Goal: Transaction & Acquisition: Obtain resource

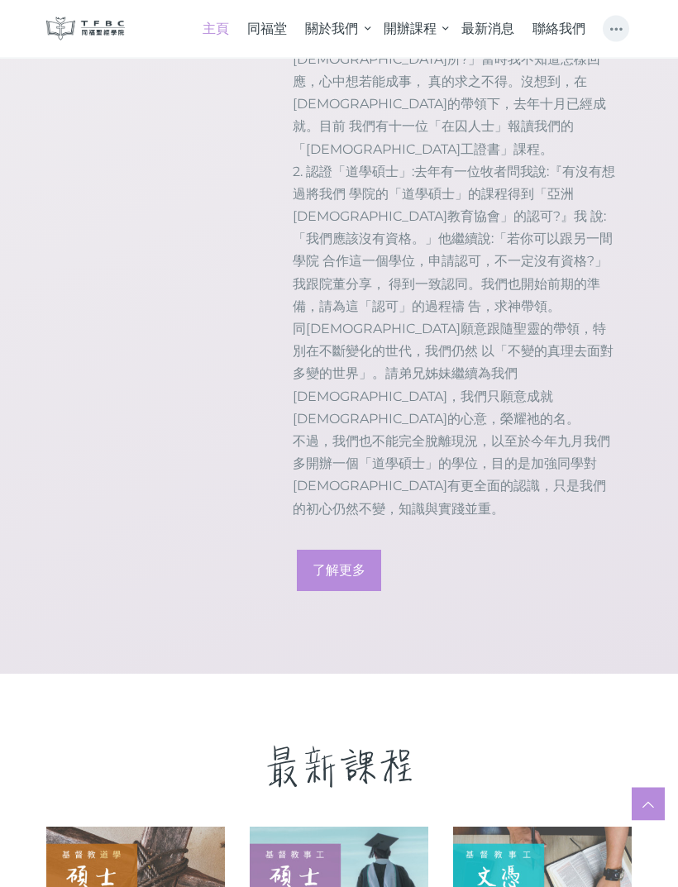
scroll to position [1875, 0]
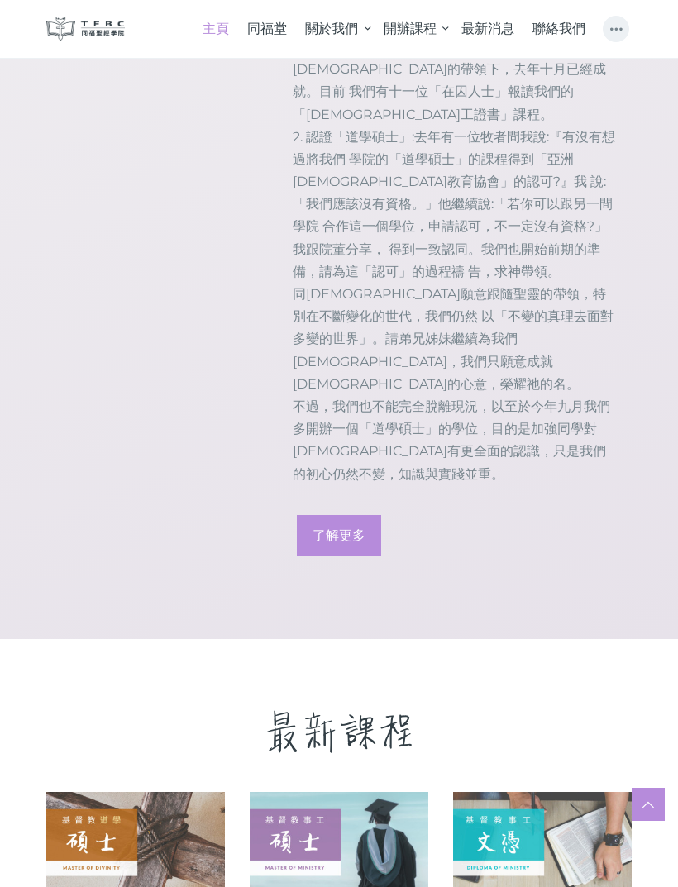
click at [554, 792] on link at bounding box center [542, 842] width 179 height 100
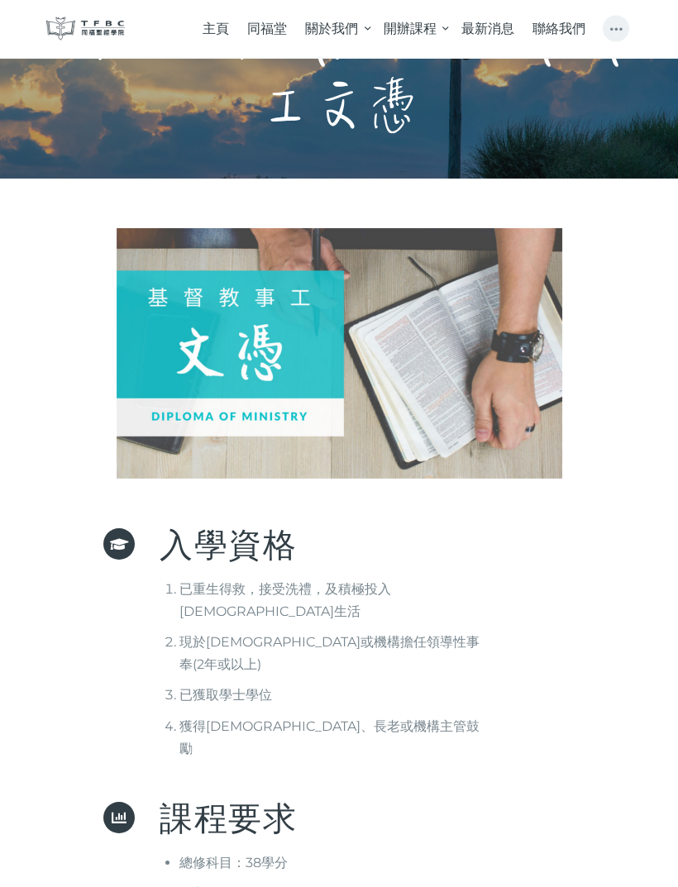
scroll to position [60, 0]
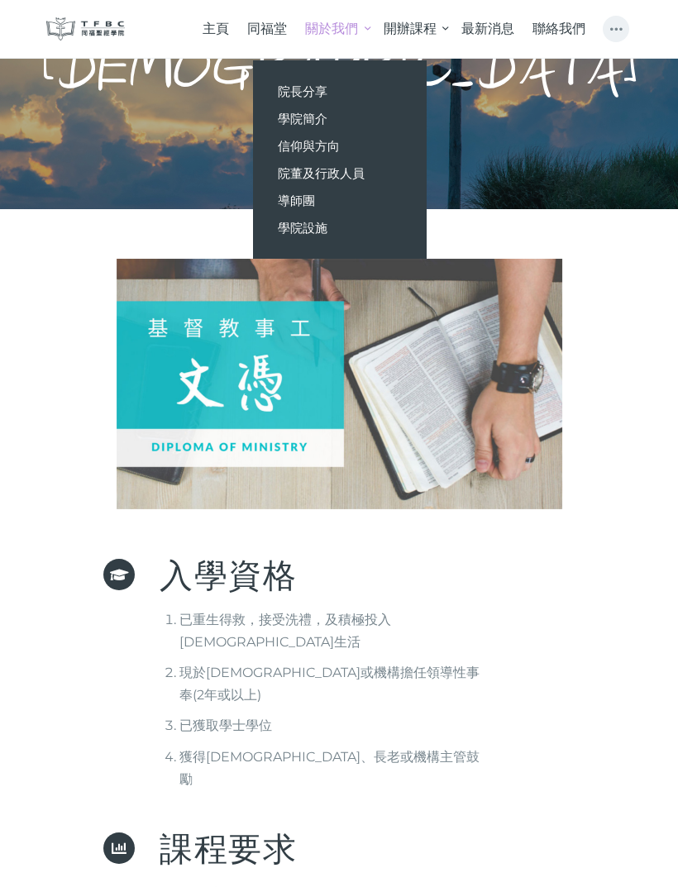
click at [581, 396] on div at bounding box center [339, 384] width 637 height 251
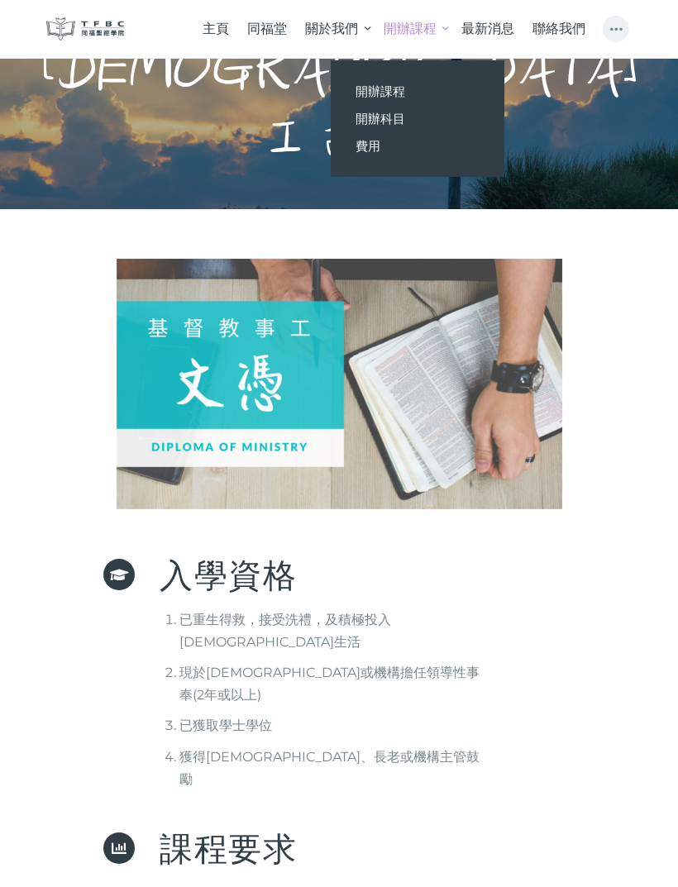
click at [506, 22] on span "最新消息" at bounding box center [488, 29] width 53 height 16
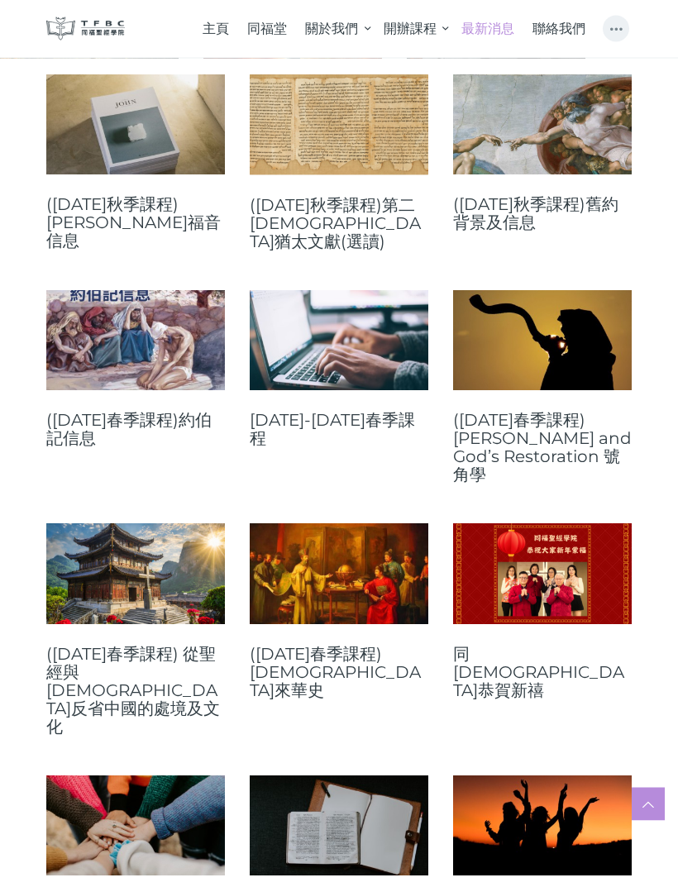
scroll to position [1930, 0]
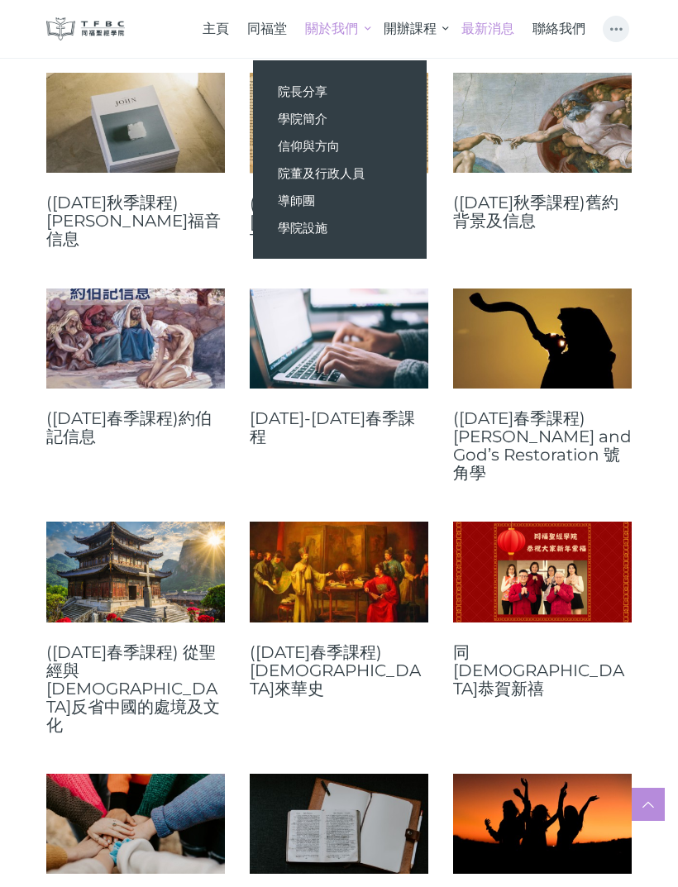
click at [361, 115] on link "學院簡介" at bounding box center [340, 118] width 174 height 27
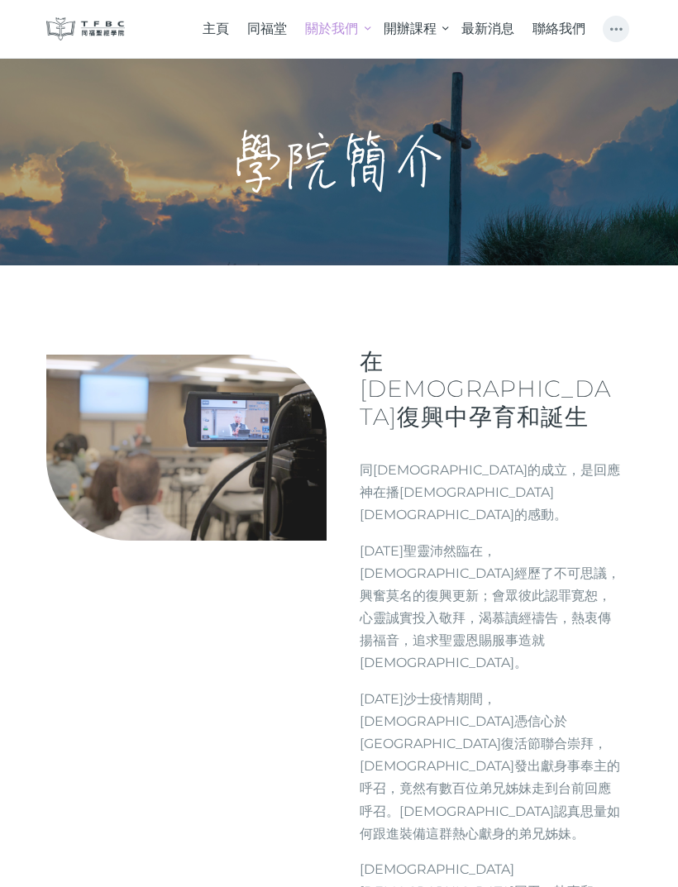
click at [270, 26] on span "同福堂" at bounding box center [267, 29] width 40 height 16
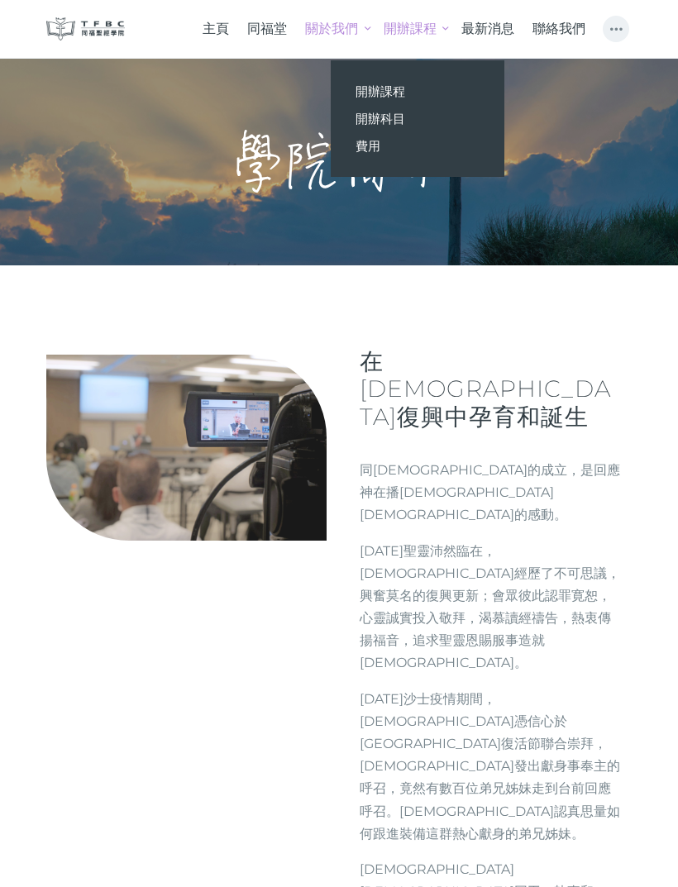
click at [466, 93] on link "開辦課程" at bounding box center [418, 91] width 174 height 27
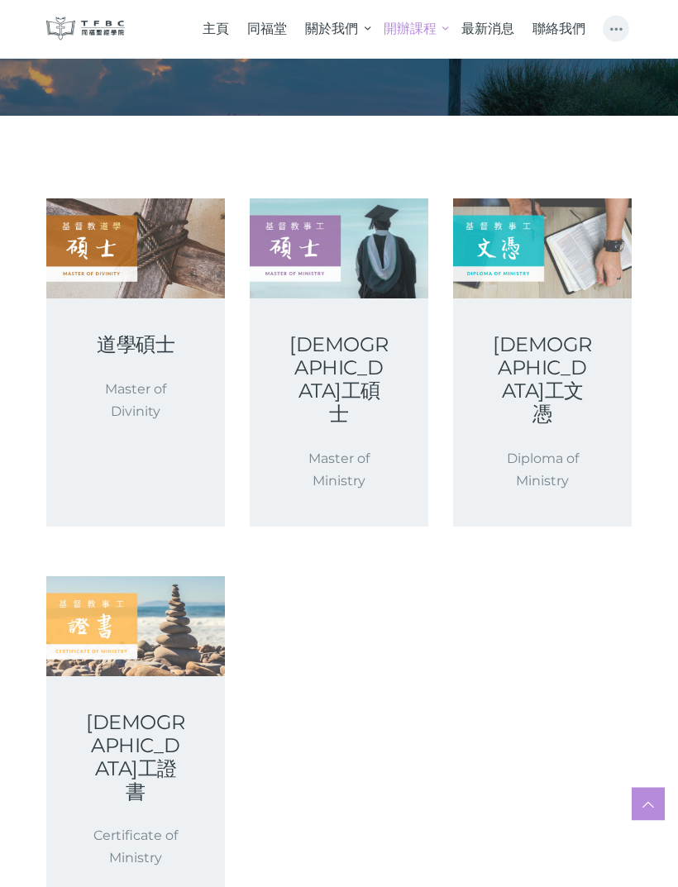
scroll to position [149, 0]
click at [168, 711] on link "基督教事工證書" at bounding box center [135, 757] width 99 height 93
click at [166, 711] on link "基督教事工證書" at bounding box center [135, 757] width 99 height 93
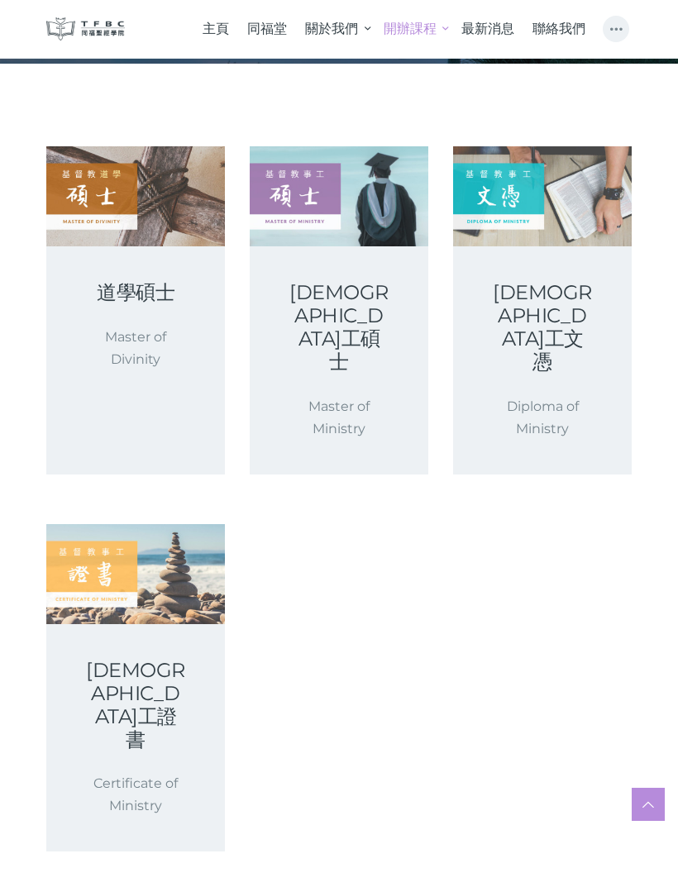
scroll to position [202, 0]
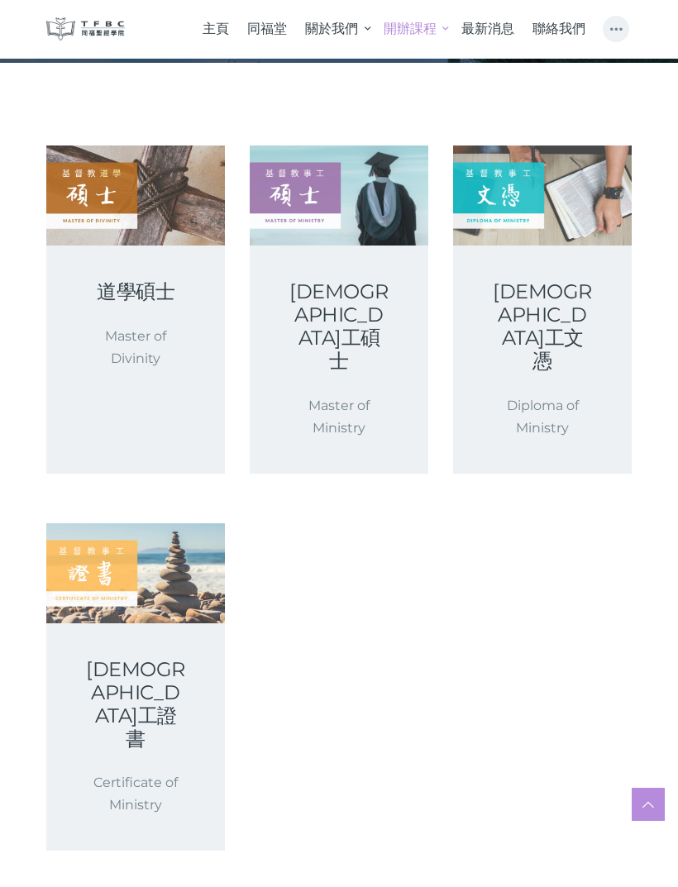
click at [601, 369] on div "基督教事工文憑 Diploma of Ministry" at bounding box center [542, 359] width 179 height 227
click at [591, 395] on p "Diploma of Ministry" at bounding box center [542, 417] width 99 height 45
click at [561, 304] on link "[DEMOGRAPHIC_DATA]工文憑" at bounding box center [542, 326] width 99 height 93
click at [229, 22] on link "主頁" at bounding box center [215, 28] width 45 height 41
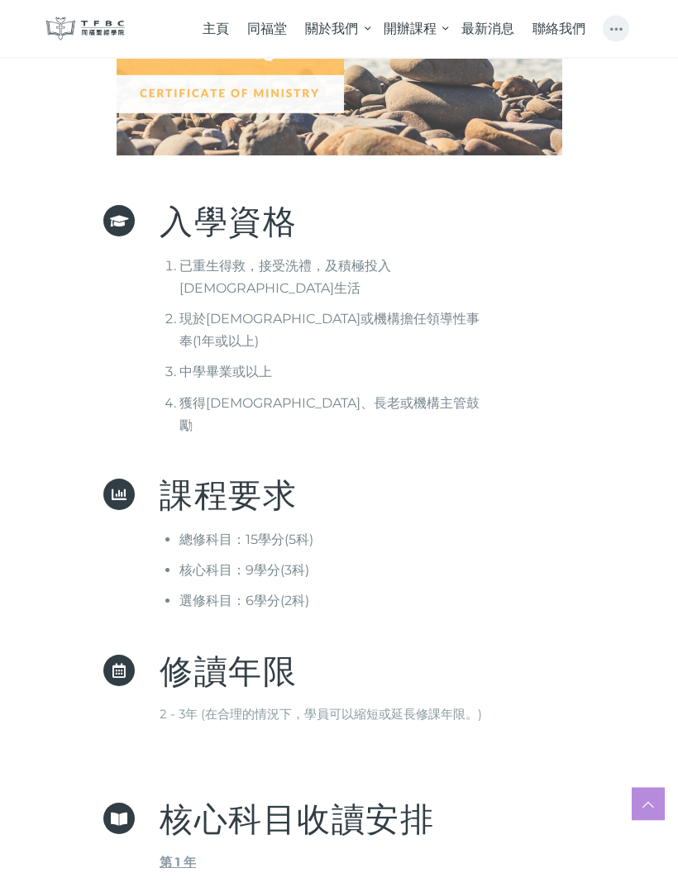
scroll to position [383, 0]
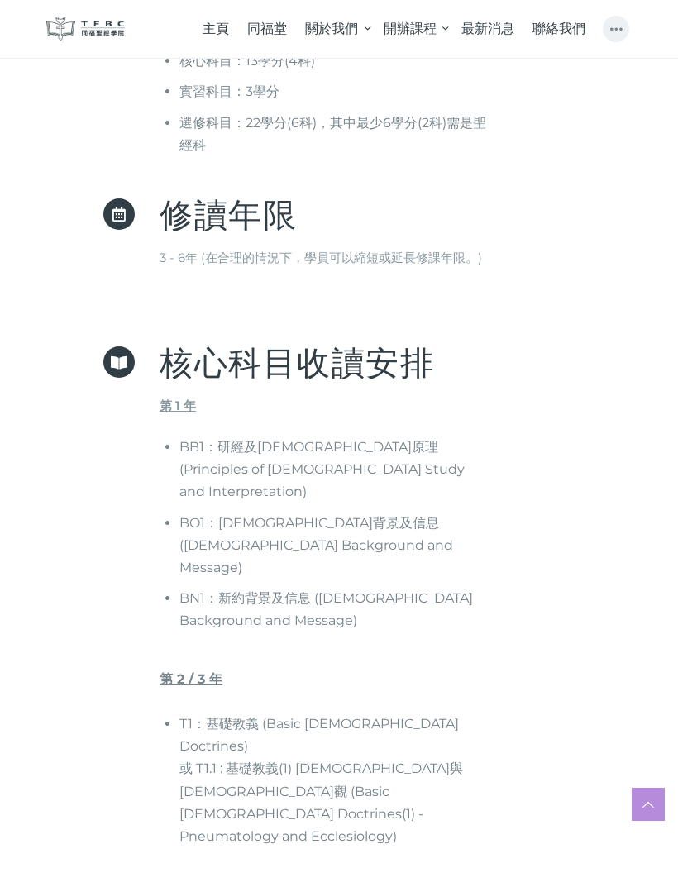
scroll to position [1327, 0]
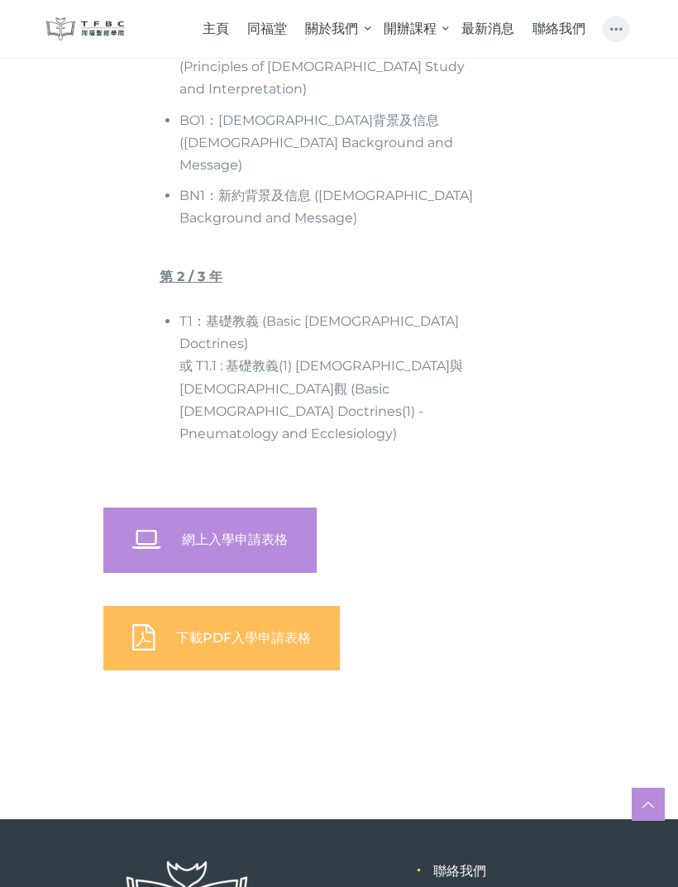
click at [294, 508] on link "網上入學申請表格" at bounding box center [209, 540] width 213 height 65
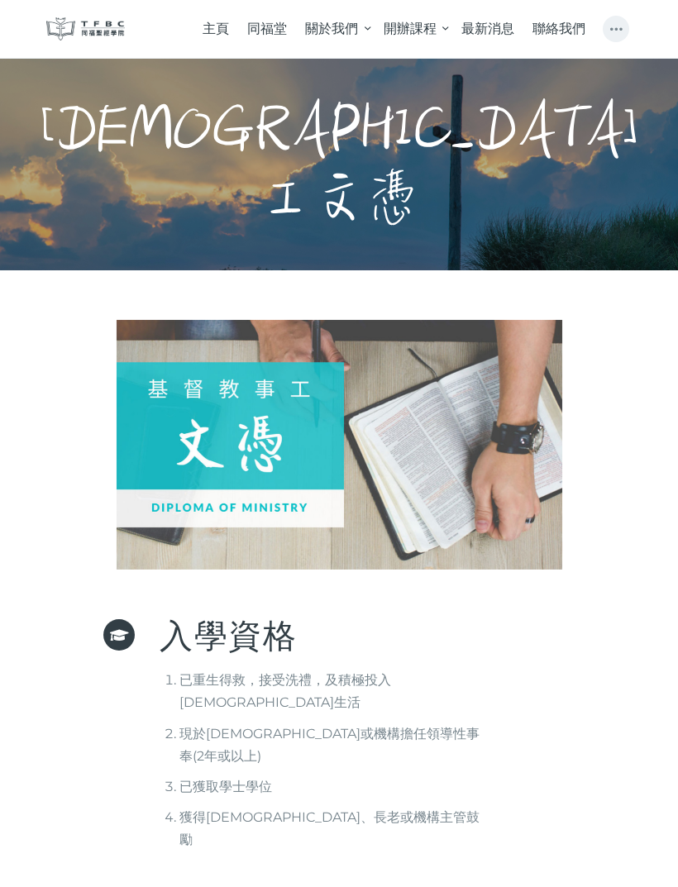
scroll to position [1380, 0]
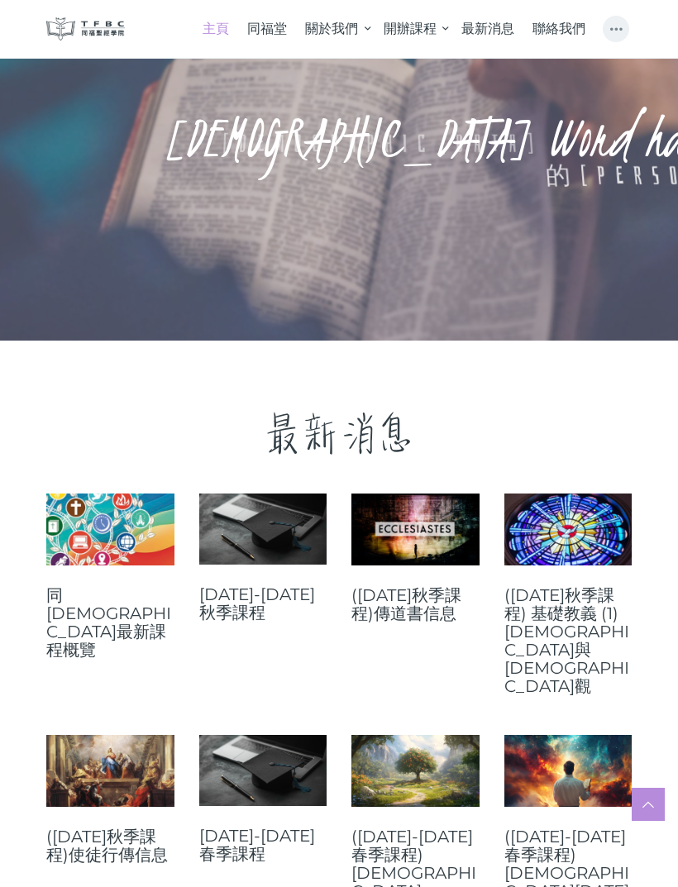
scroll to position [278, 0]
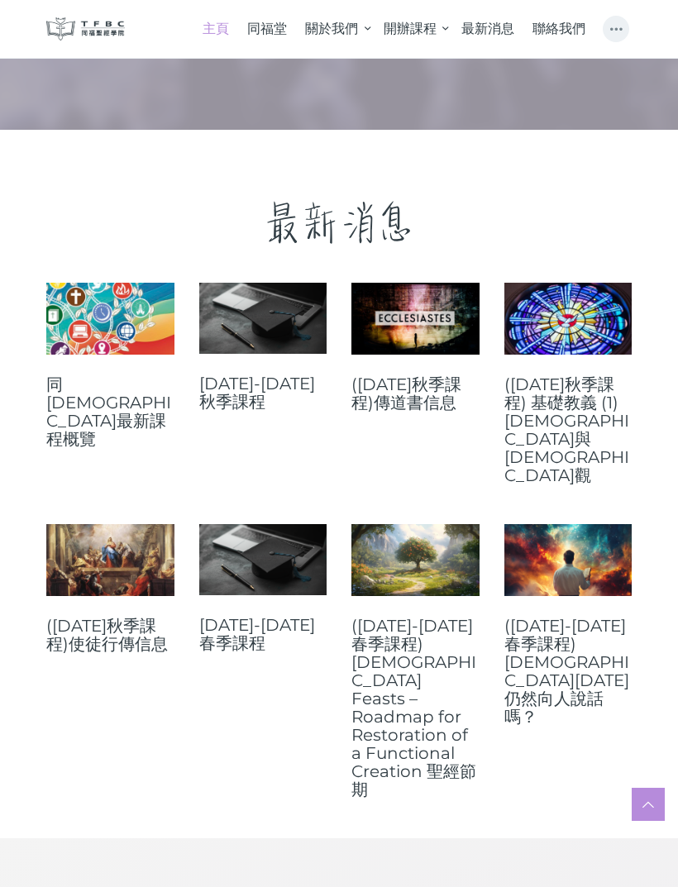
click at [292, 376] on link "[DATE]-[DATE]秋季課程" at bounding box center [263, 393] width 128 height 36
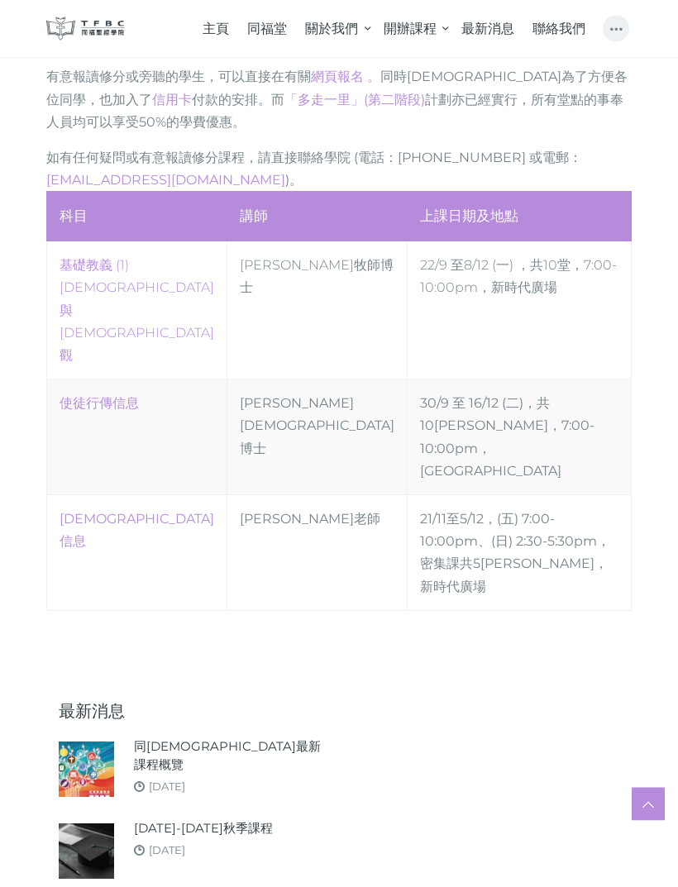
scroll to position [792, 0]
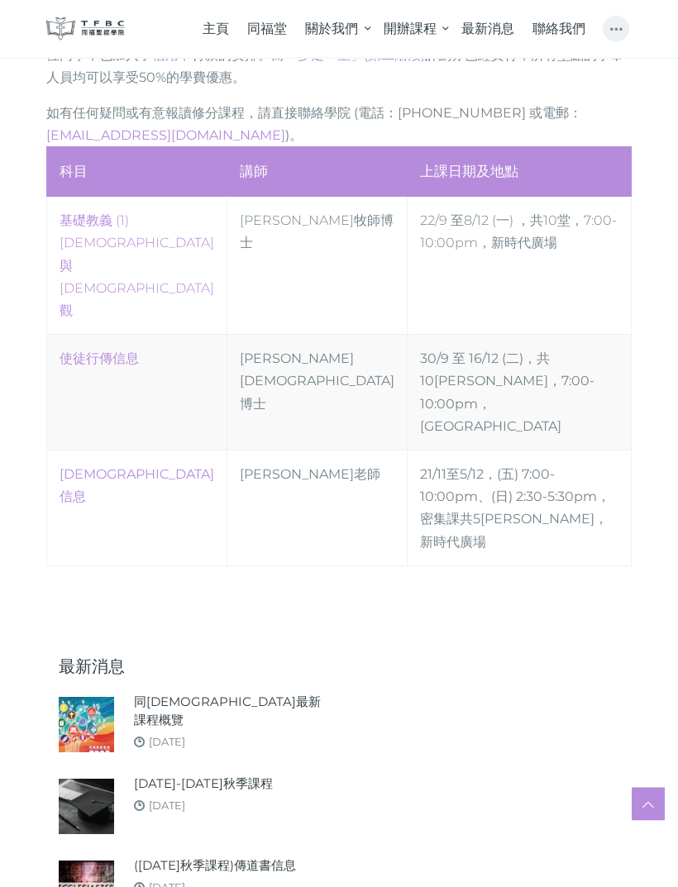
click at [278, 694] on link "同[DEMOGRAPHIC_DATA]最新課程概覽" at bounding box center [230, 712] width 193 height 36
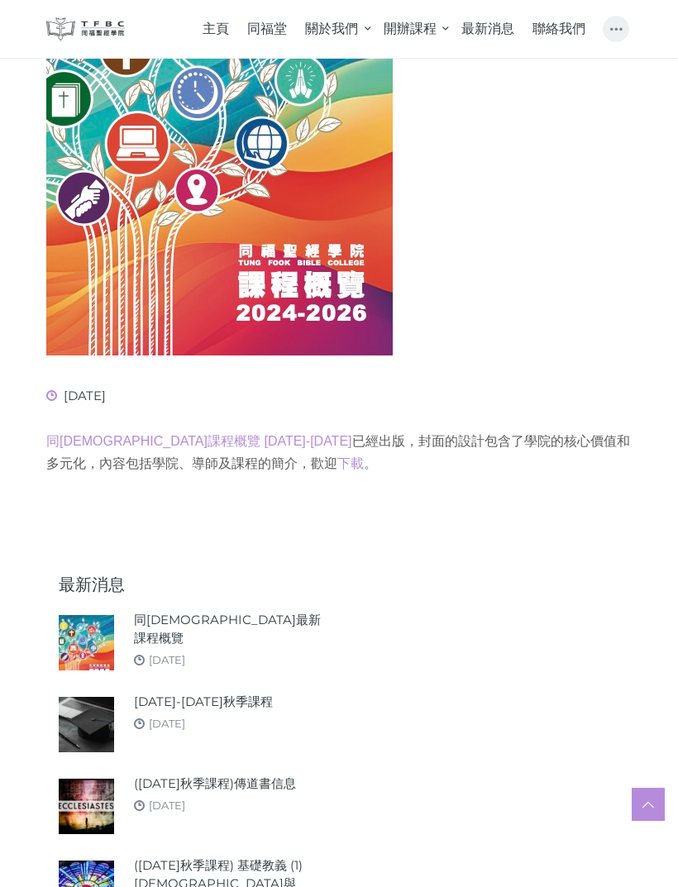
scroll to position [507, 0]
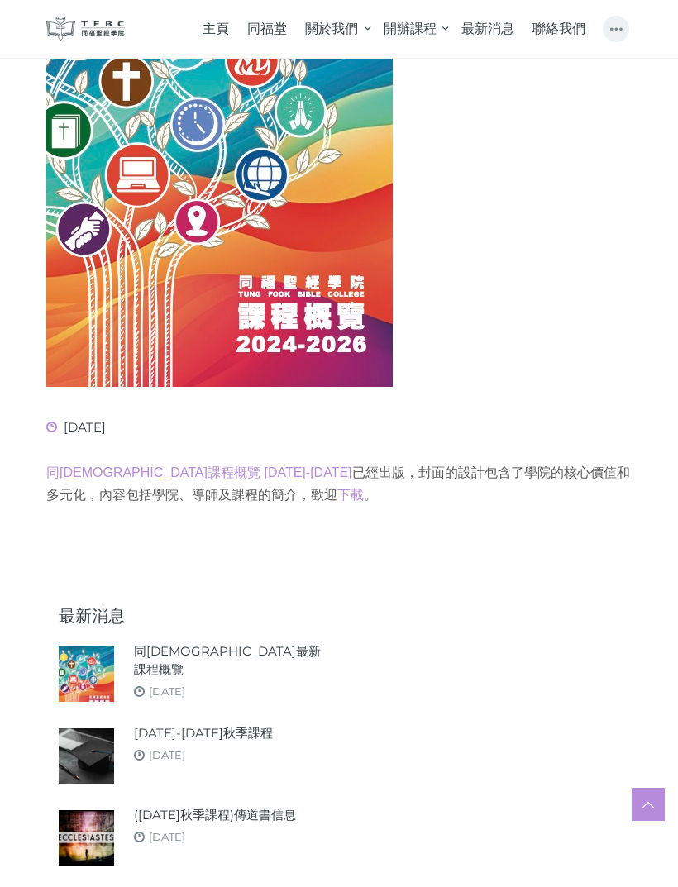
click at [337, 488] on link "下載" at bounding box center [350, 495] width 26 height 14
